Goal: Find specific page/section: Find specific page/section

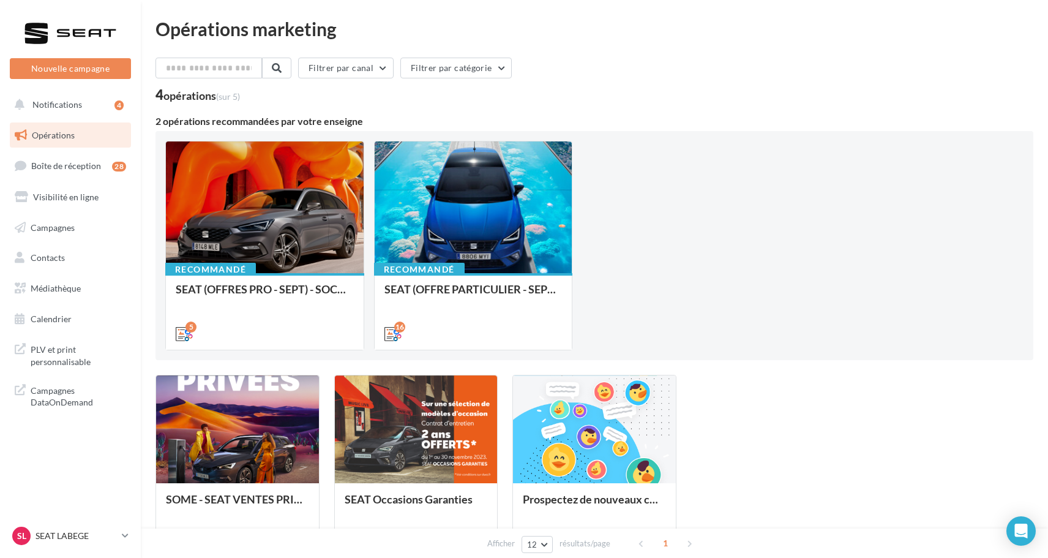
click at [353, 121] on div "2 opérations recommandées par votre enseigne" at bounding box center [595, 121] width 878 height 10
drag, startPoint x: 353, startPoint y: 121, endPoint x: 158, endPoint y: 119, distance: 195.4
click at [158, 119] on div "2 opérations recommandées par votre enseigne" at bounding box center [595, 121] width 878 height 10
click at [160, 121] on div "2 opérations recommandées par votre enseigne" at bounding box center [595, 121] width 878 height 10
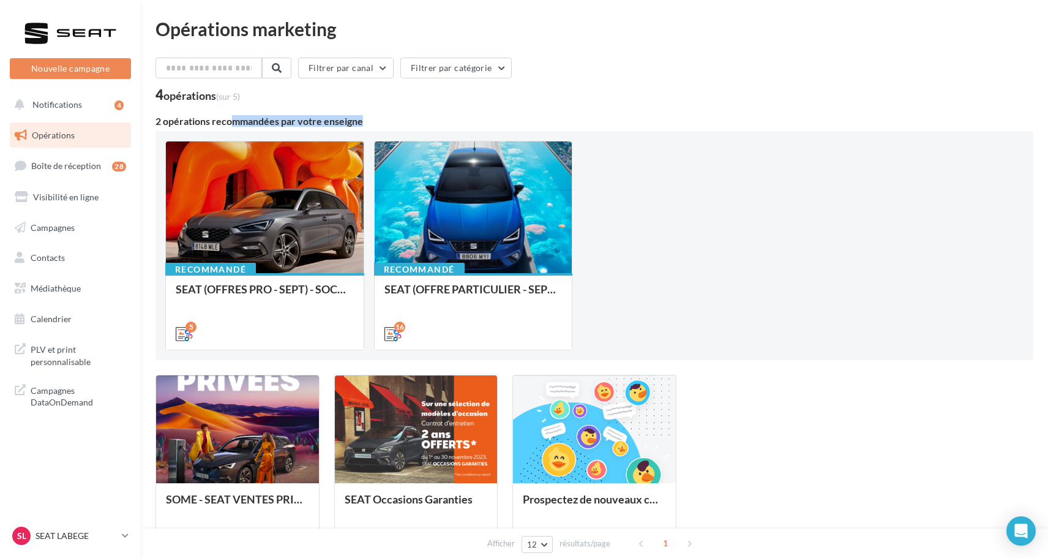
click at [160, 121] on div "2 opérations recommandées par votre enseigne" at bounding box center [595, 121] width 878 height 10
click at [154, 121] on div "Opérations marketing Filtrer par canal Filtrer par catégorie 4 opérations (sur …" at bounding box center [595, 315] width 908 height 590
drag, startPoint x: 154, startPoint y: 121, endPoint x: 369, endPoint y: 122, distance: 215.0
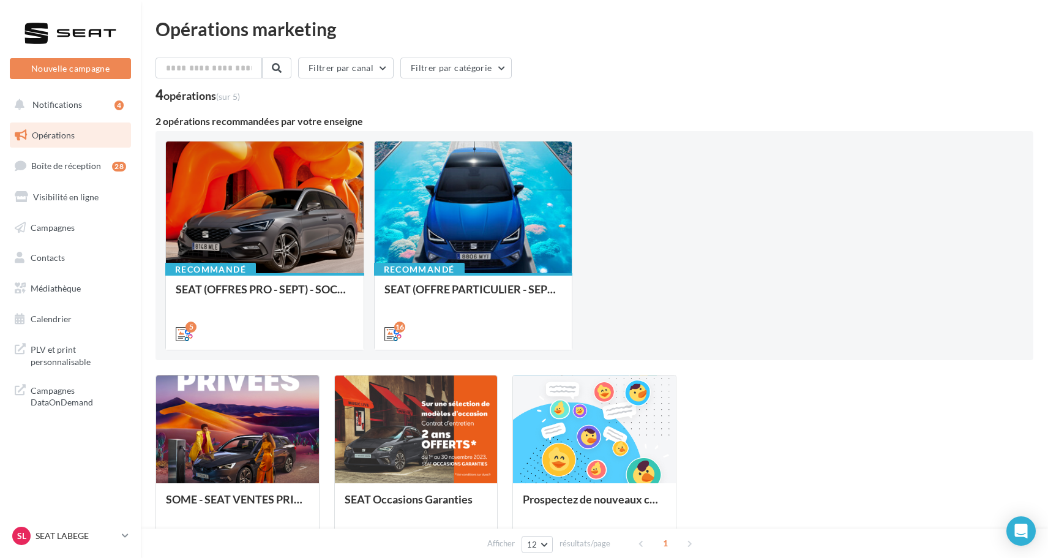
click at [369, 122] on div "Opérations marketing Filtrer par canal Filtrer par catégorie 4 opérations (sur …" at bounding box center [595, 315] width 908 height 590
click at [369, 122] on div "2 opérations recommandées par votre enseigne" at bounding box center [595, 121] width 878 height 10
drag, startPoint x: 369, startPoint y: 122, endPoint x: 235, endPoint y: 122, distance: 134.7
click at [235, 122] on div "2 opérations recommandées par votre enseigne" at bounding box center [595, 121] width 878 height 10
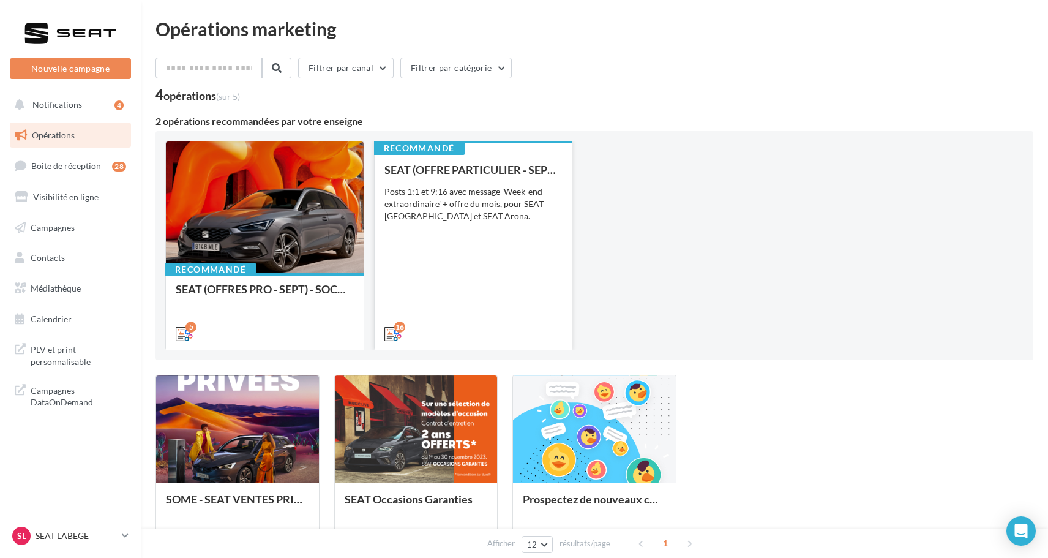
drag, startPoint x: 620, startPoint y: 331, endPoint x: 571, endPoint y: 336, distance: 49.2
click at [571, 336] on div "Recommandé SEAT (OFFRES PRO - SEPT) - SOCIAL MEDIA 5 Recommandé SEAT (OFFRE PAR…" at bounding box center [594, 245] width 859 height 209
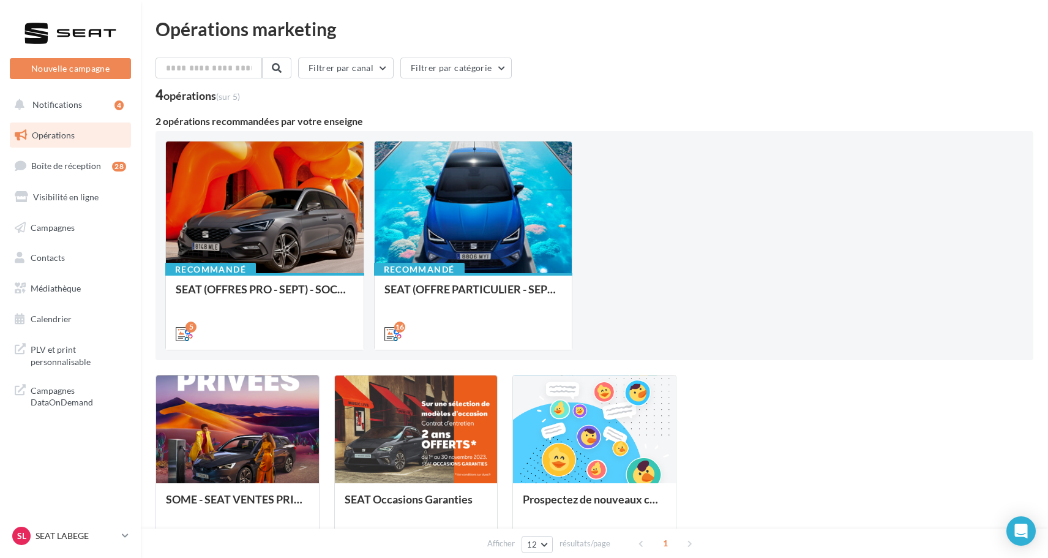
click at [630, 315] on div "Recommandé SEAT (OFFRES PRO - SEPT) - SOCIAL MEDIA 5 Recommandé SEAT (OFFRE PAR…" at bounding box center [594, 245] width 859 height 209
drag, startPoint x: 607, startPoint y: 291, endPoint x: 607, endPoint y: 339, distance: 47.8
click at [607, 340] on div "Recommandé SEAT (OFFRES PRO - SEPT) - SOCIAL MEDIA 5 Recommandé SEAT (OFFRE PAR…" at bounding box center [594, 245] width 859 height 209
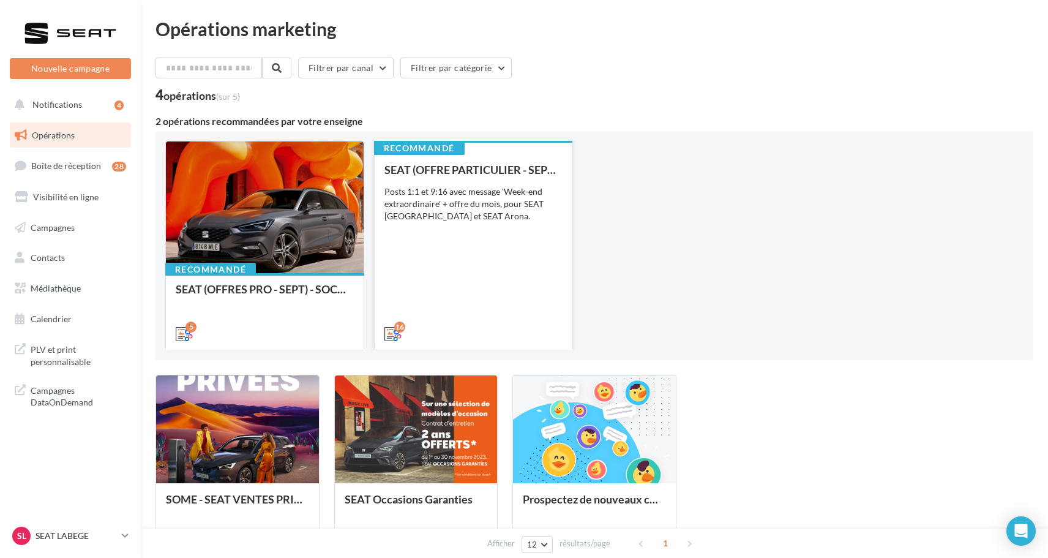
drag, startPoint x: 578, startPoint y: 241, endPoint x: 566, endPoint y: 344, distance: 104.2
click at [566, 344] on div "Recommandé SEAT (OFFRES PRO - SEPT) - SOCIAL MEDIA 5 Recommandé SEAT (OFFRE PAR…" at bounding box center [594, 245] width 859 height 209
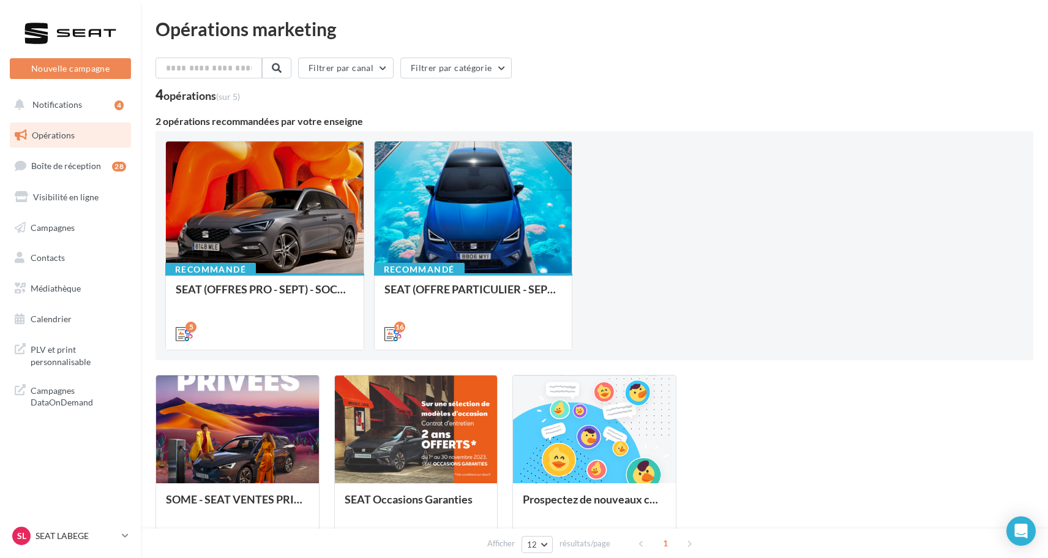
click at [592, 288] on div "Recommandé SEAT (OFFRES PRO - SEPT) - SOCIAL MEDIA 5 Recommandé SEAT (OFFRE PAR…" at bounding box center [594, 245] width 859 height 209
click at [585, 283] on div "Recommandé SEAT (OFFRES PRO - SEPT) - SOCIAL MEDIA 5 Recommandé SEAT (OFFRE PAR…" at bounding box center [594, 245] width 859 height 209
drag, startPoint x: 585, startPoint y: 283, endPoint x: 592, endPoint y: 328, distance: 45.2
click at [592, 328] on div "Recommandé SEAT (OFFRES PRO - SEPT) - SOCIAL MEDIA 5 Recommandé SEAT (OFFRE PAR…" at bounding box center [594, 245] width 859 height 209
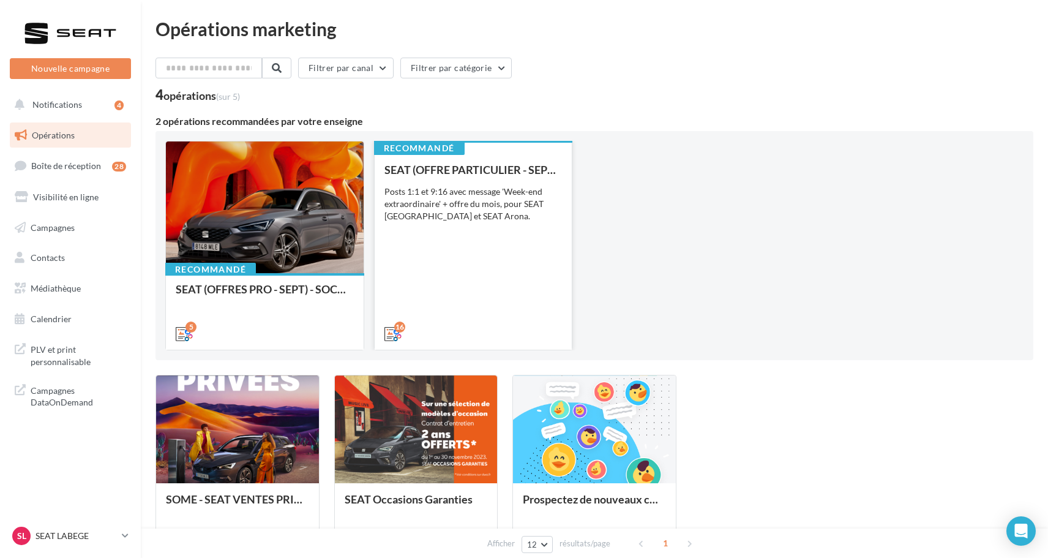
drag, startPoint x: 367, startPoint y: 286, endPoint x: 435, endPoint y: 335, distance: 83.3
click at [435, 336] on div "Recommandé SEAT (OFFRES PRO - SEPT) - SOCIAL MEDIA 5 Recommandé SEAT (OFFRE PAR…" at bounding box center [594, 245] width 859 height 209
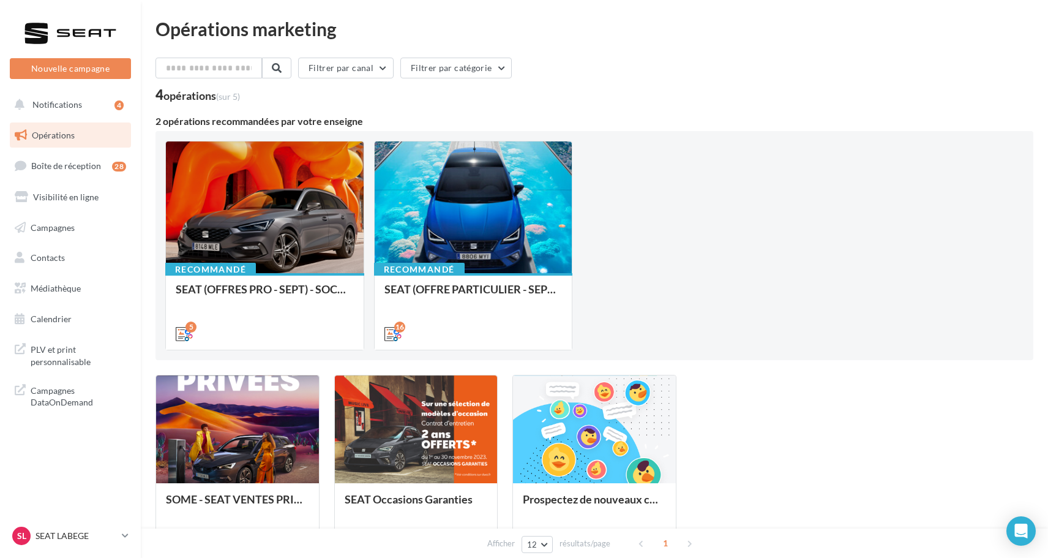
click at [634, 279] on div "Recommandé SEAT (OFFRES PRO - SEPT) - SOCIAL MEDIA 5 Recommandé SEAT (OFFRE PAR…" at bounding box center [594, 245] width 859 height 209
click at [79, 356] on span "PLV et print personnalisable" at bounding box center [79, 354] width 96 height 26
click at [119, 536] on link "SL SEAT LABEGE SEAT-LABEGE" at bounding box center [70, 535] width 121 height 23
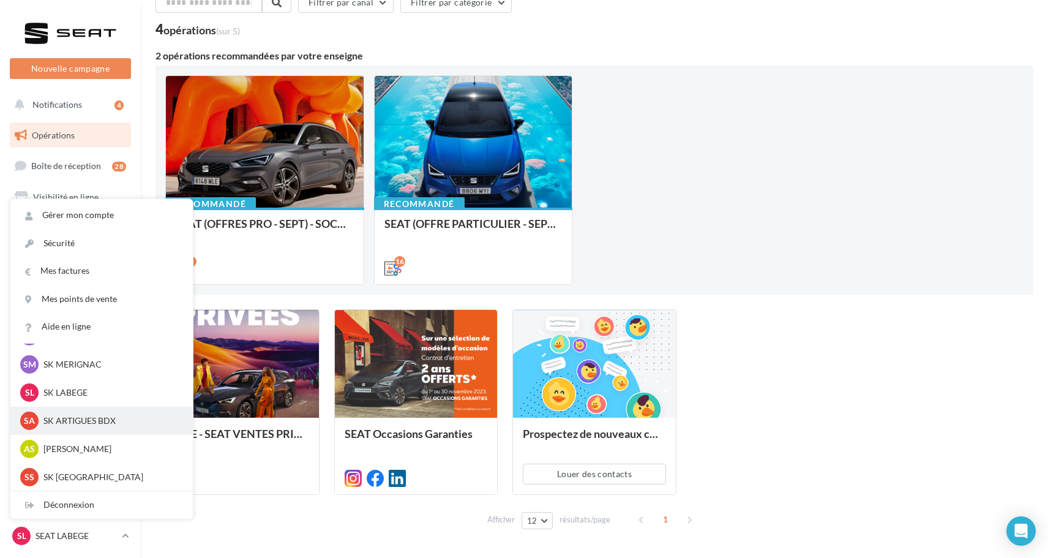
scroll to position [73, 0]
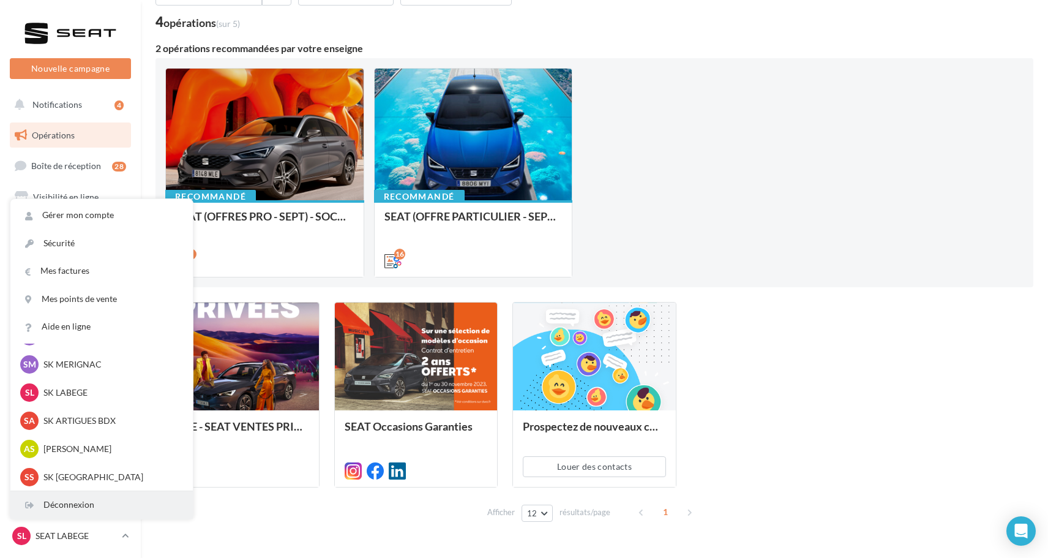
click at [103, 506] on div "Déconnexion" at bounding box center [101, 505] width 182 height 28
